Goal: Task Accomplishment & Management: Manage account settings

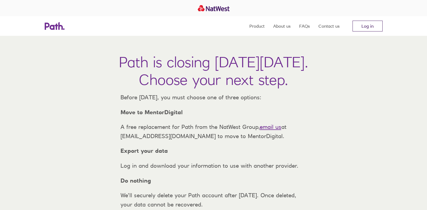
click at [372, 23] on link "Log in" at bounding box center [368, 26] width 30 height 11
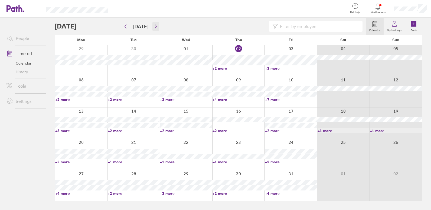
click at [155, 25] on icon "button" at bounding box center [156, 26] width 4 height 4
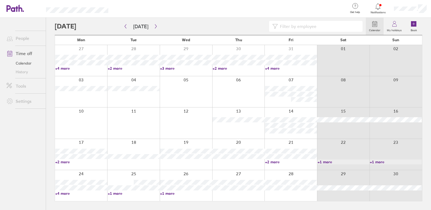
click at [294, 109] on div at bounding box center [291, 122] width 53 height 31
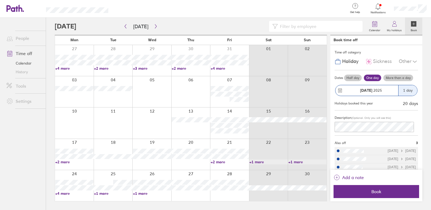
click at [398, 76] on label "More than a day" at bounding box center [398, 77] width 30 height 6
click at [0, 0] on input "More than a day" at bounding box center [0, 0] width 0 height 0
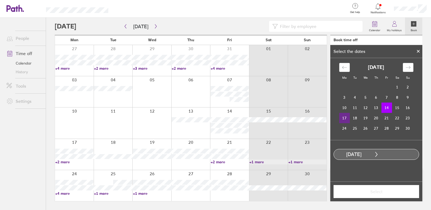
click at [346, 116] on td "17" at bounding box center [344, 118] width 11 height 10
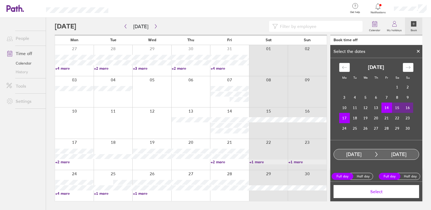
click at [375, 191] on span "Select" at bounding box center [376, 191] width 78 height 5
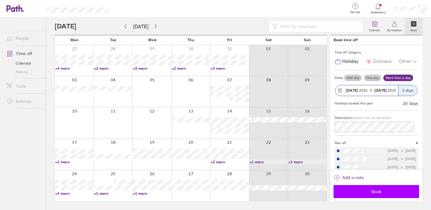
click at [378, 188] on button "Book" at bounding box center [377, 191] width 86 height 13
